Goal: Check status: Check status

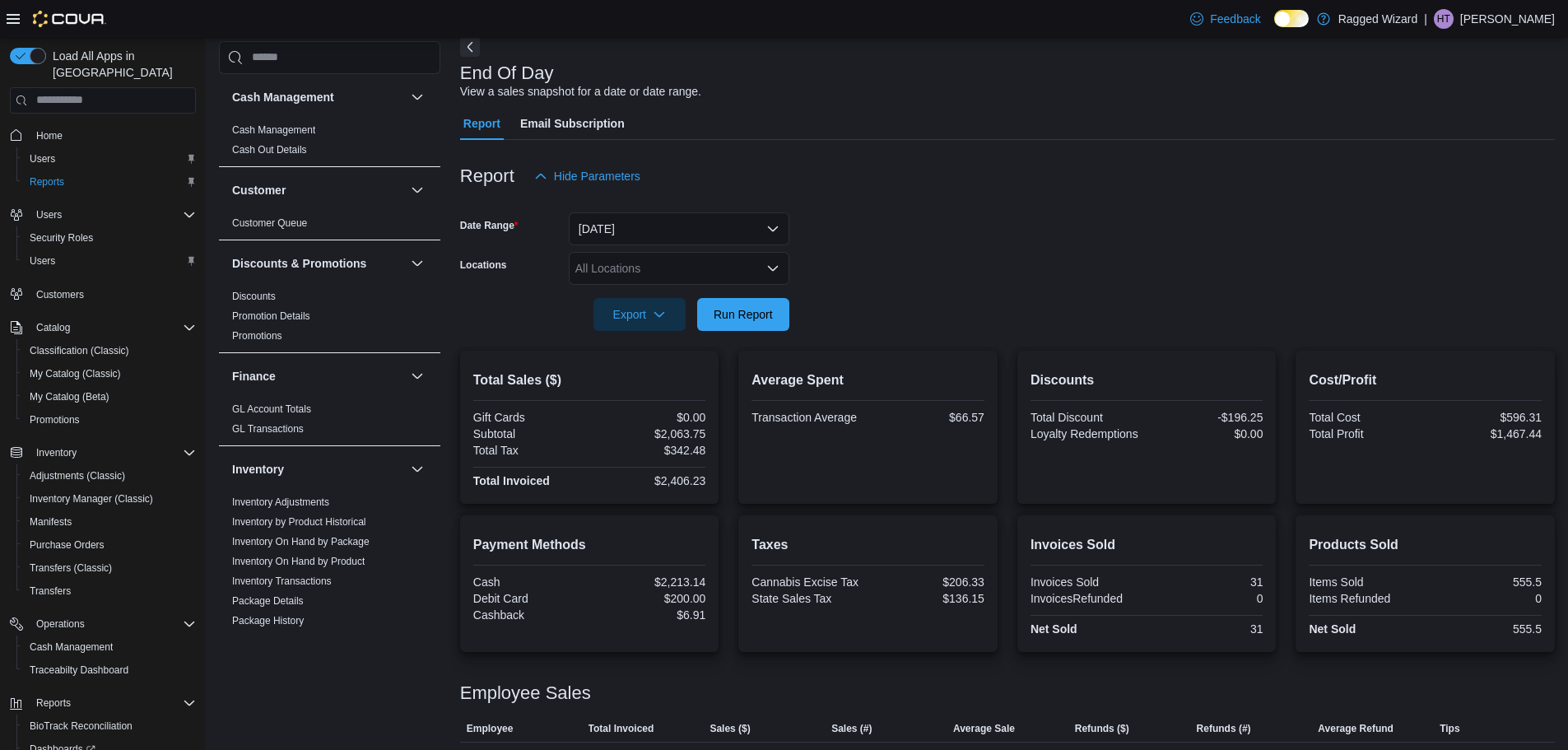
scroll to position [154, 0]
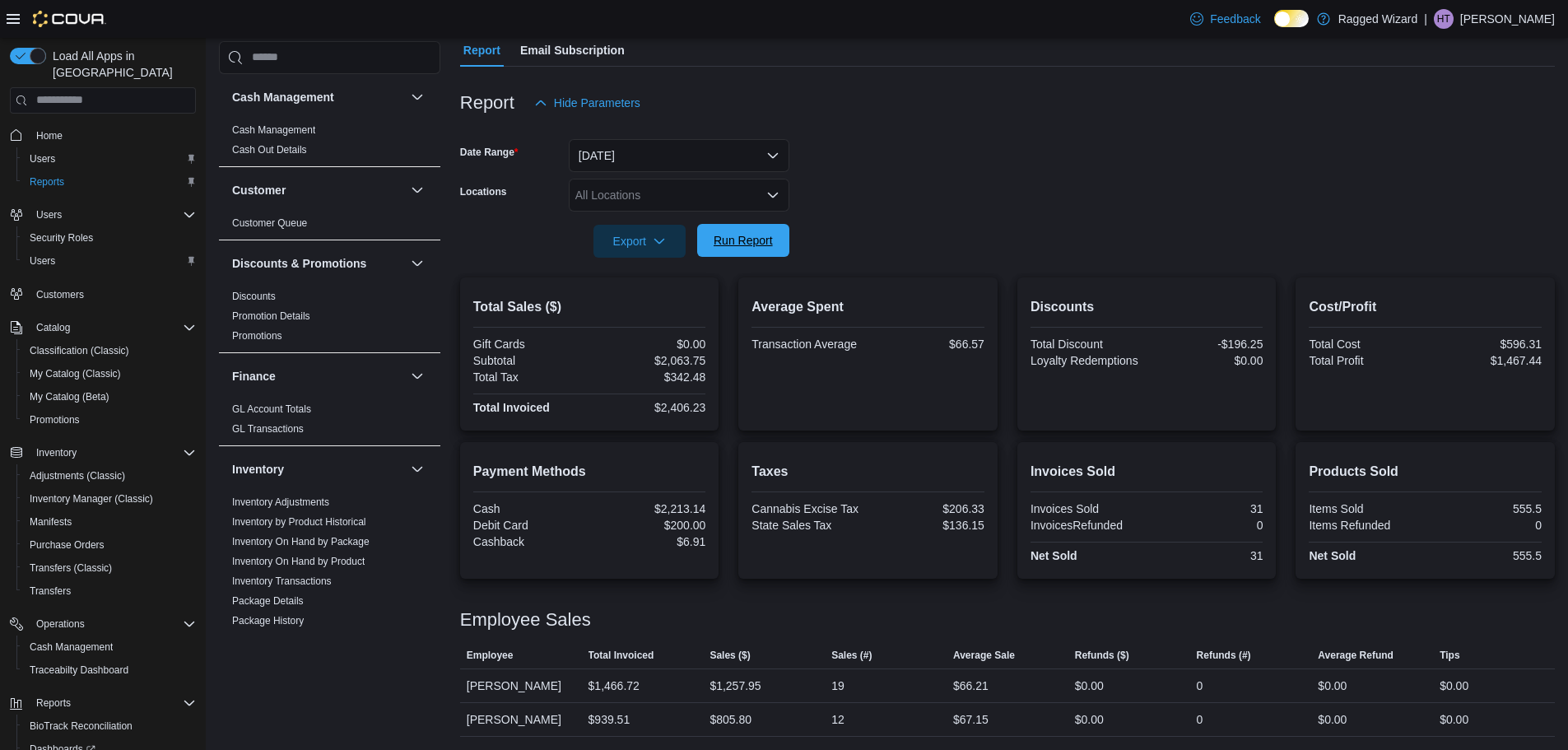
click at [716, 233] on span "Run Report" at bounding box center [744, 240] width 59 height 16
click at [740, 234] on span "Run Report" at bounding box center [744, 240] width 59 height 16
click at [1555, 484] on div "Products Sold Items Sold 555.5 Items Refunded 0 Net Sold 555.5" at bounding box center [1425, 510] width 259 height 137
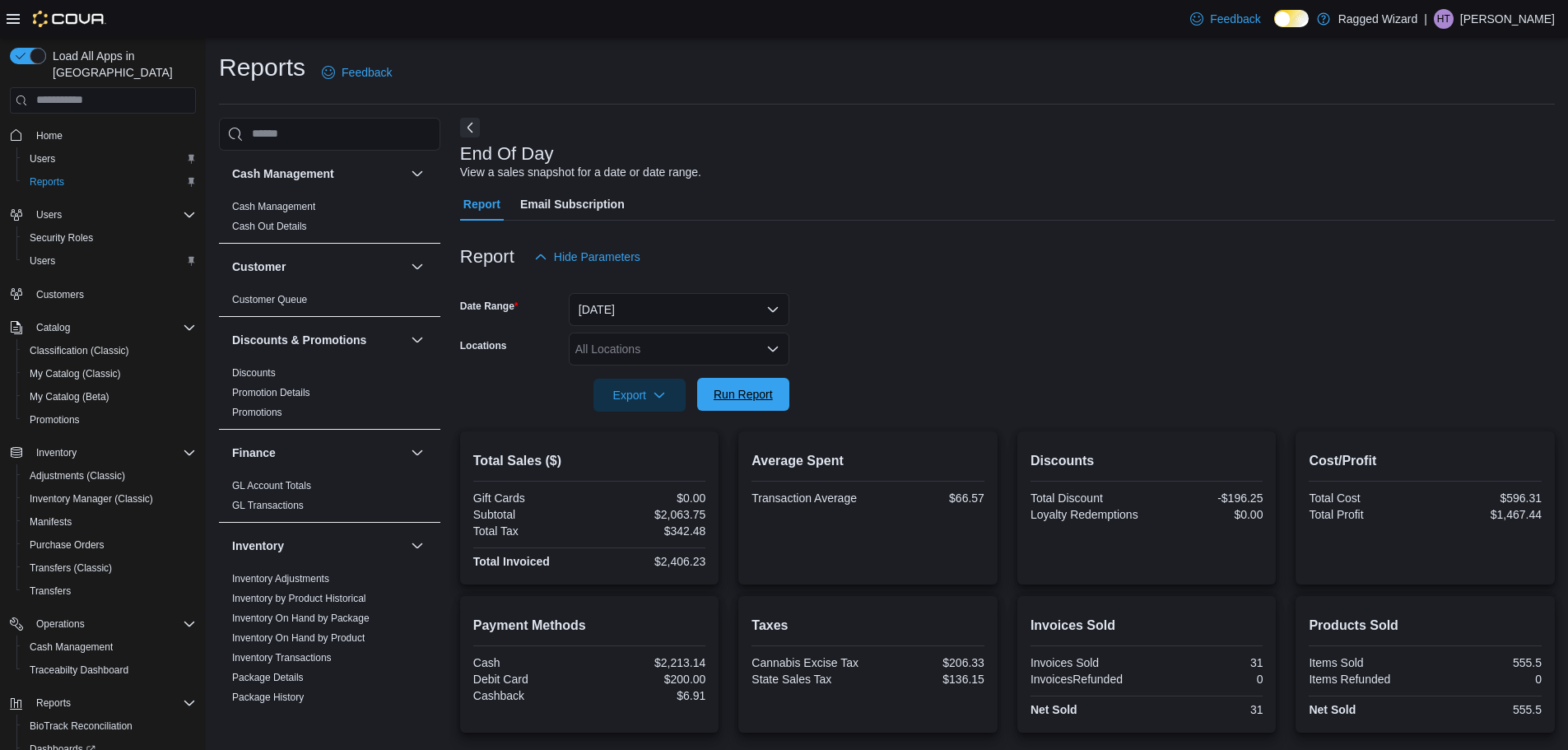
click at [764, 392] on span "Run Report" at bounding box center [744, 394] width 59 height 16
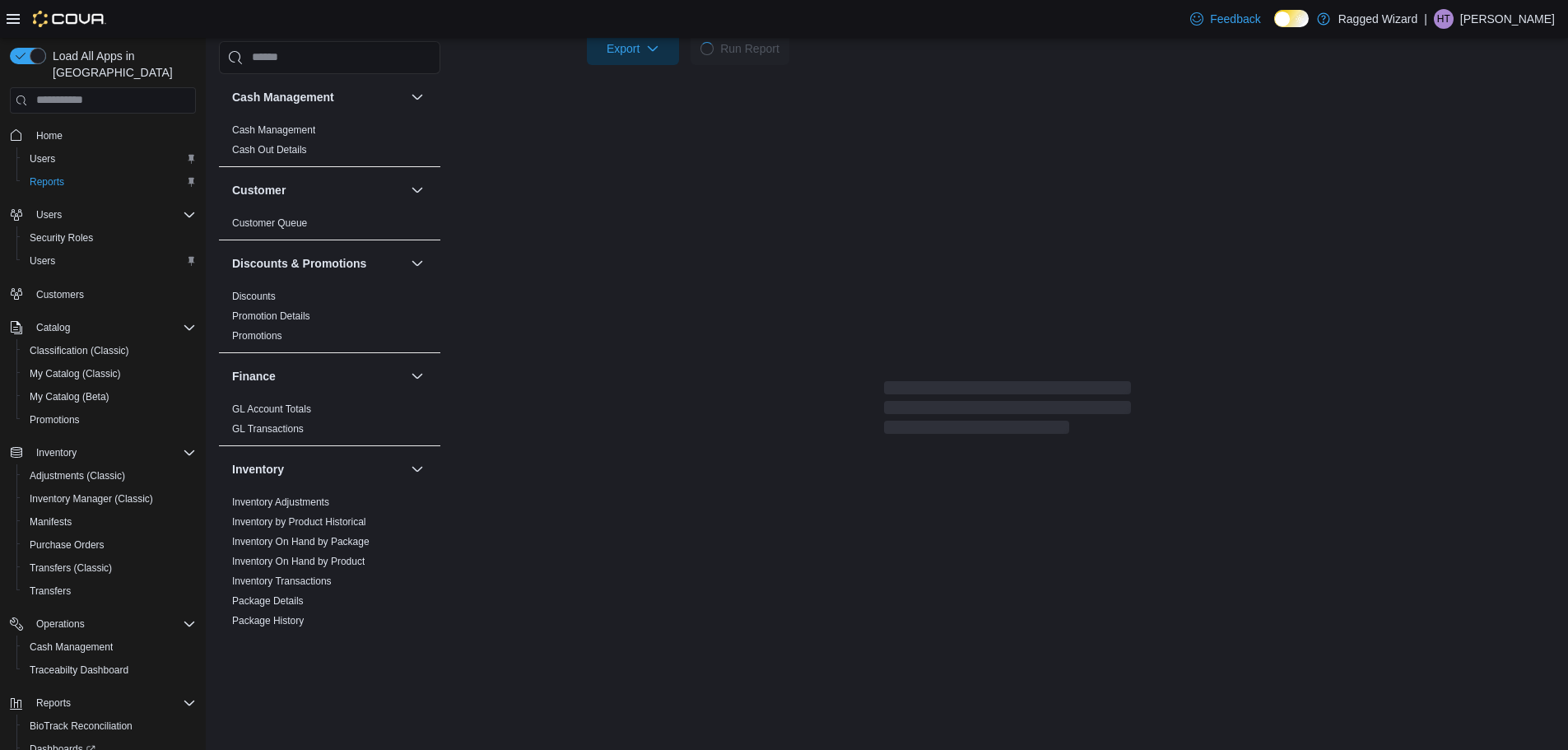
scroll to position [154, 0]
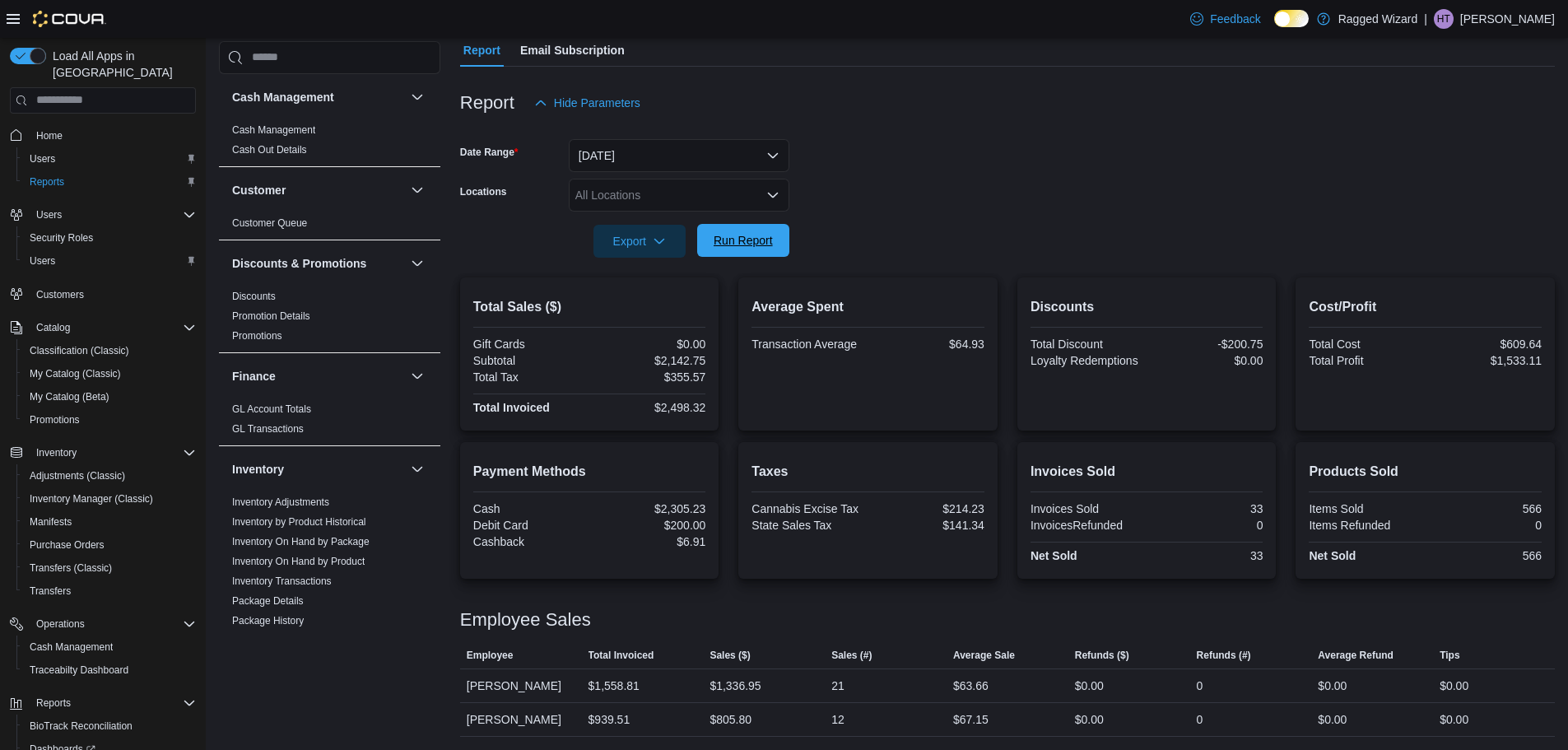
click at [751, 250] on span "Run Report" at bounding box center [743, 240] width 73 height 33
click at [750, 238] on span "Run Report" at bounding box center [744, 240] width 59 height 16
click at [772, 242] on span "Run Report" at bounding box center [744, 240] width 59 height 16
click at [742, 245] on span "Run Report" at bounding box center [744, 240] width 59 height 16
click at [783, 243] on button "Run Report" at bounding box center [743, 240] width 92 height 33
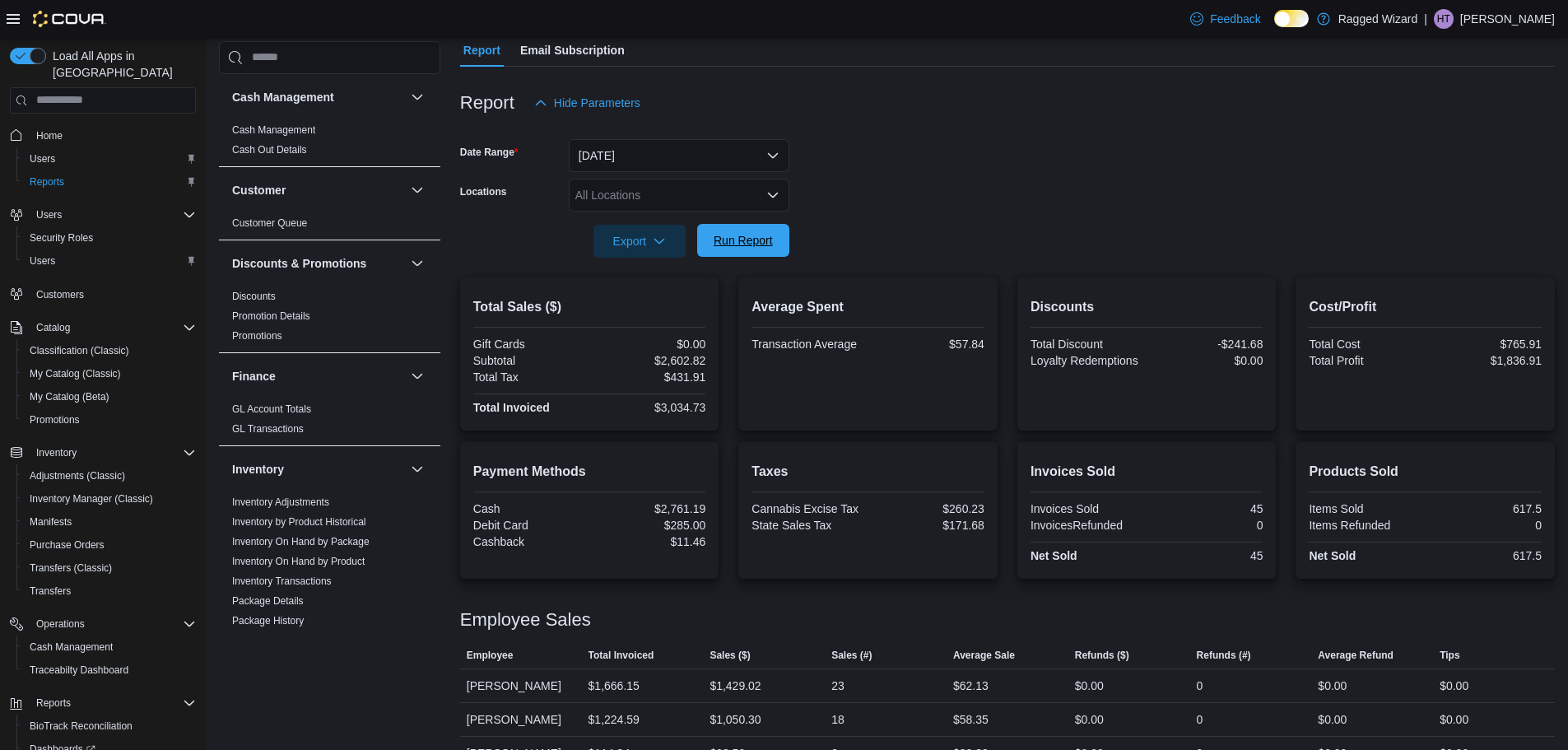
click at [737, 236] on span "Run Report" at bounding box center [744, 240] width 59 height 16
